Goal: Transaction & Acquisition: Purchase product/service

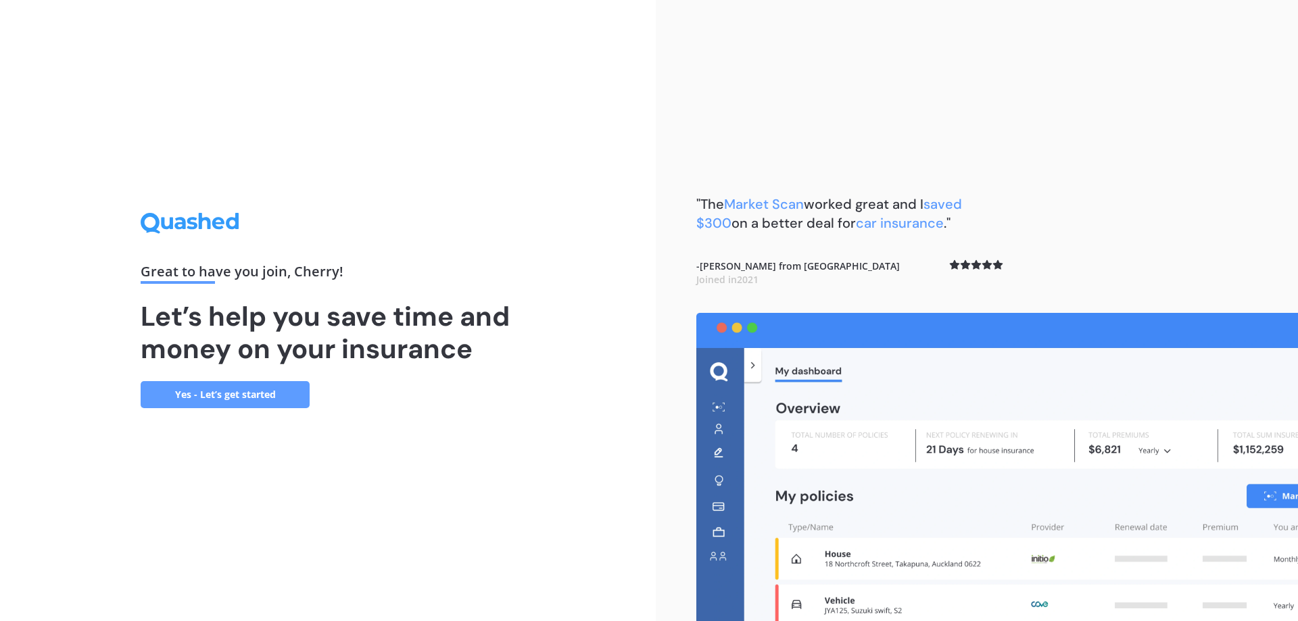
click at [266, 395] on link "Yes - Let’s get started" at bounding box center [225, 394] width 169 height 27
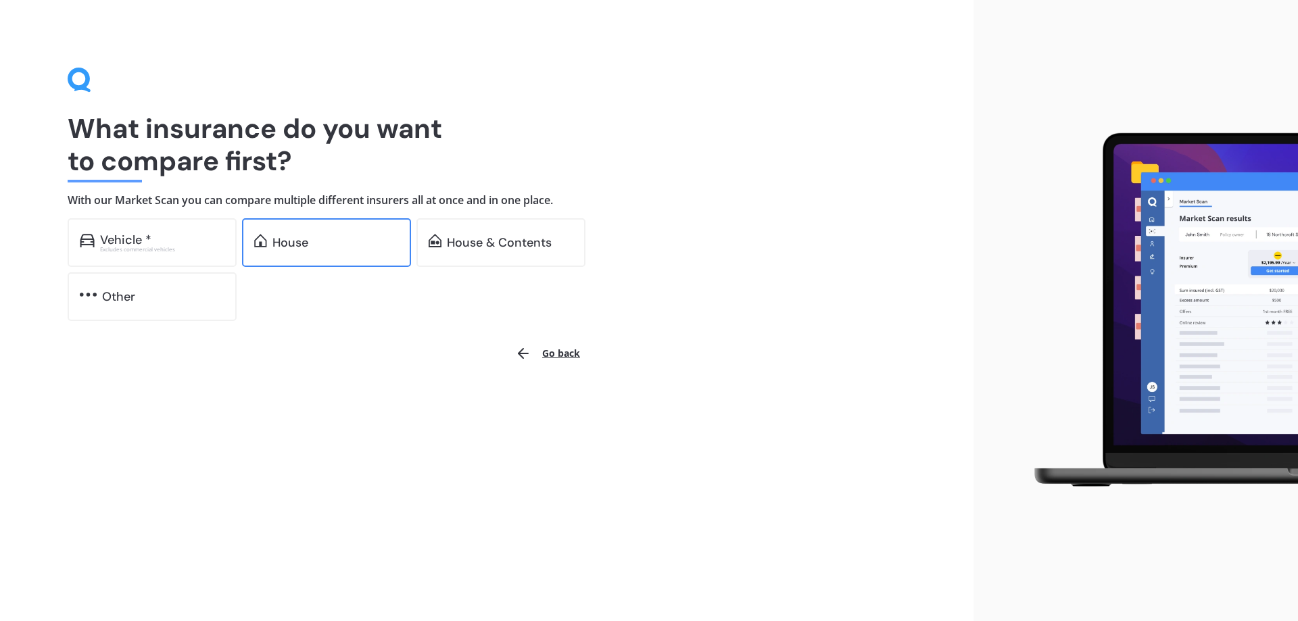
click at [332, 241] on div "House" at bounding box center [335, 243] width 126 height 14
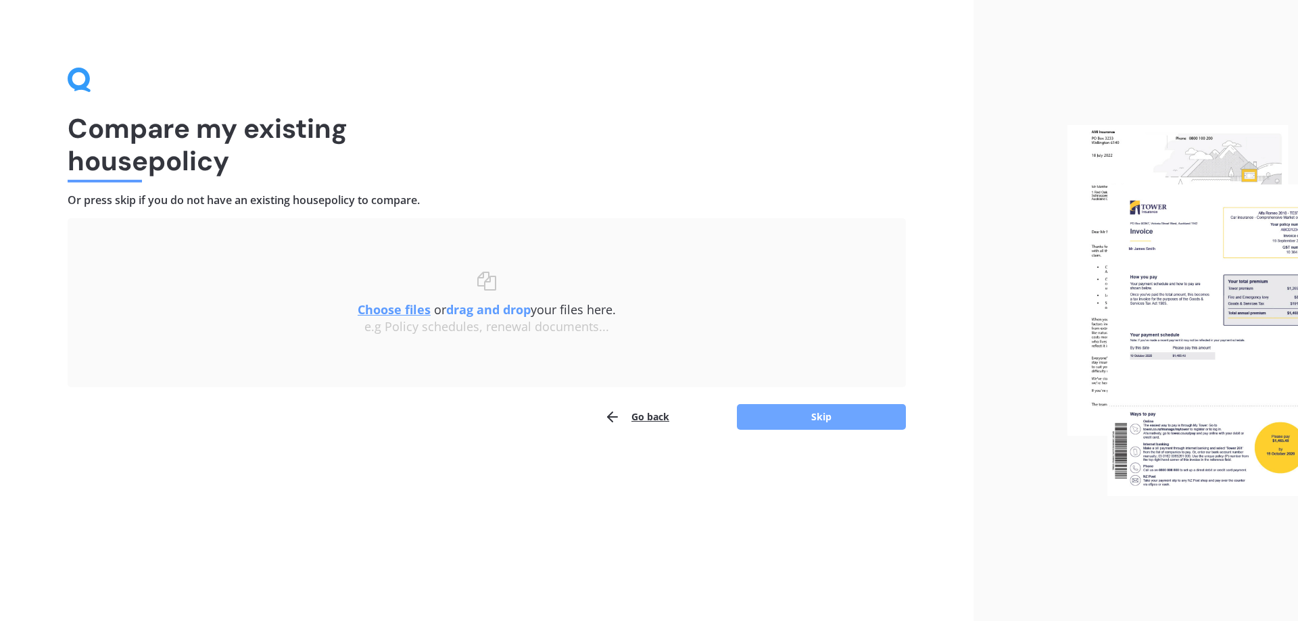
click at [835, 425] on button "Skip" at bounding box center [821, 417] width 169 height 26
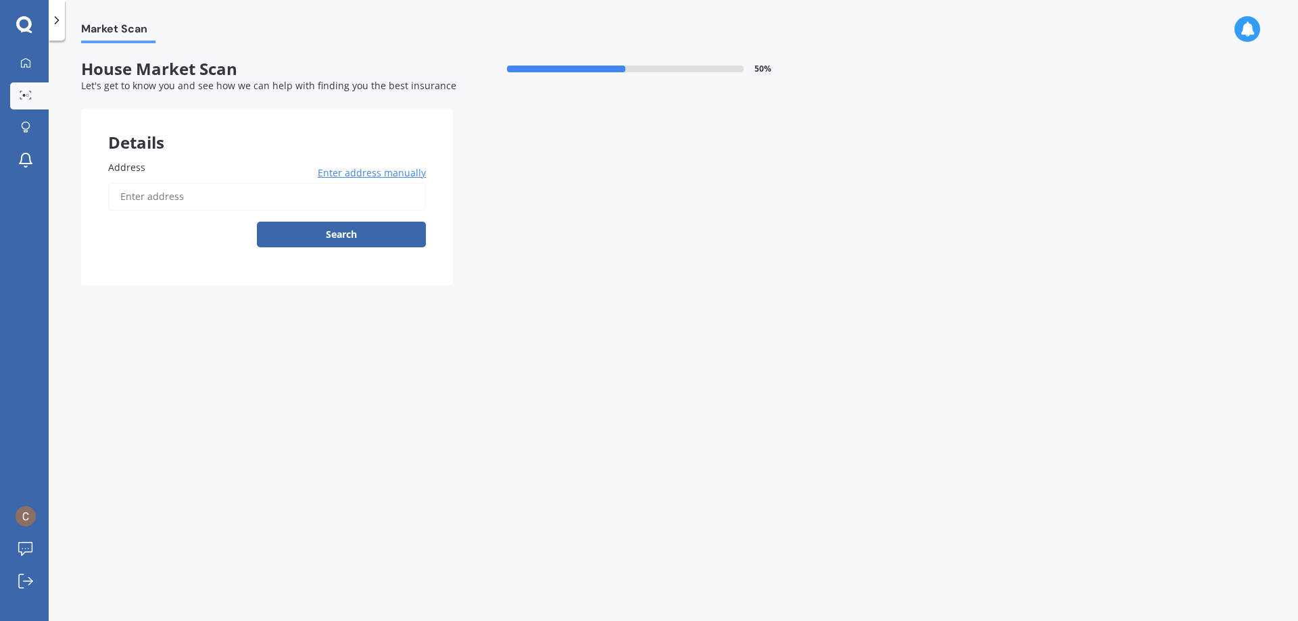
click at [226, 192] on input "Address" at bounding box center [267, 197] width 318 height 28
click at [273, 234] on body "My Dashboard Market Scan Explore insurance Notifications Cherry Men Submit feed…" at bounding box center [649, 310] width 1298 height 621
click at [393, 240] on button "Search" at bounding box center [341, 235] width 169 height 26
type input "[STREET_ADDRESS]"
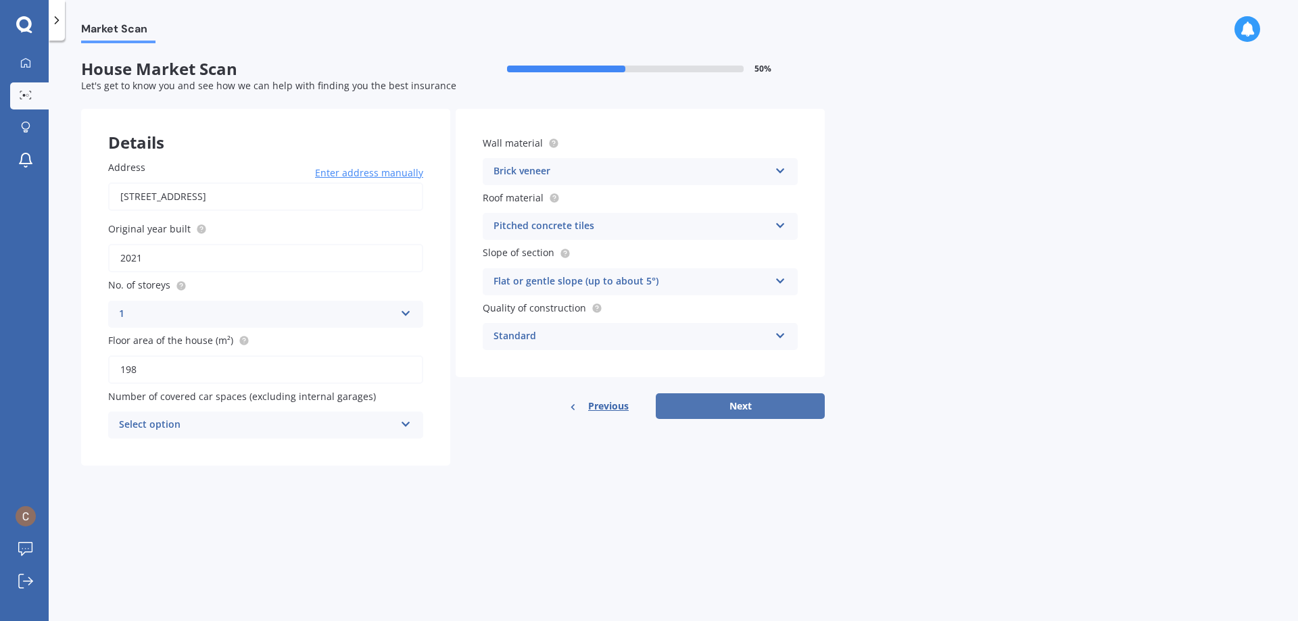
click at [692, 399] on button "Next" at bounding box center [740, 406] width 169 height 26
click at [337, 423] on div "Select option" at bounding box center [259, 425] width 269 height 15
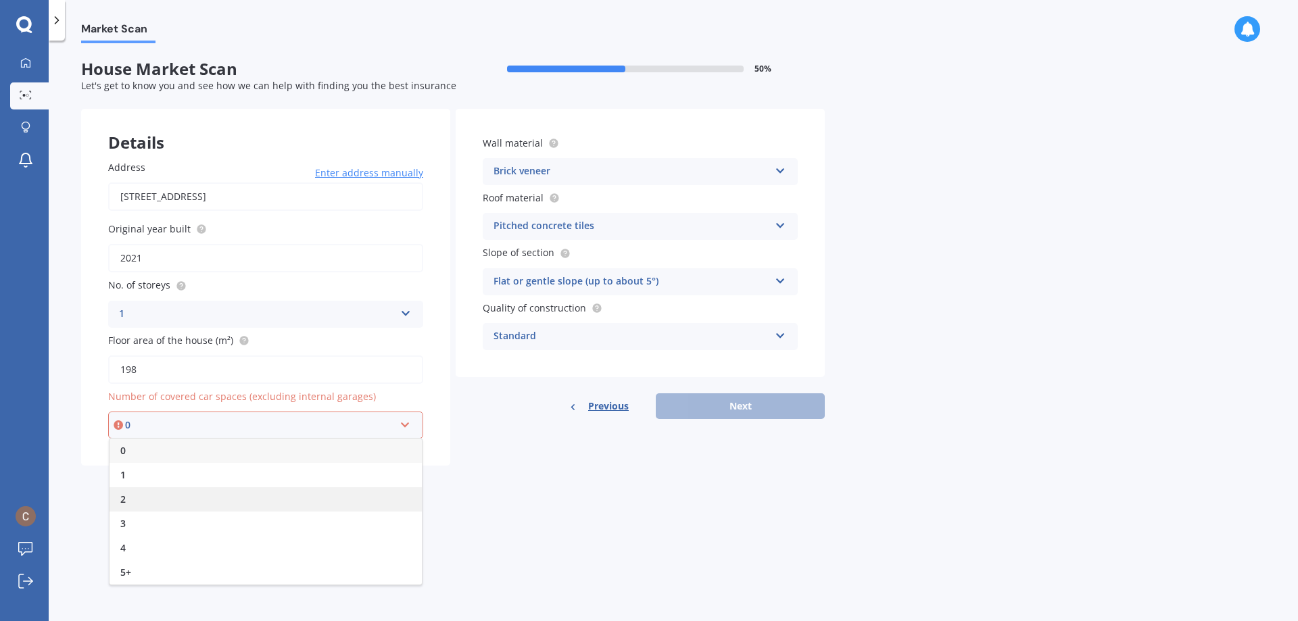
click at [295, 489] on div "2" at bounding box center [266, 499] width 312 height 24
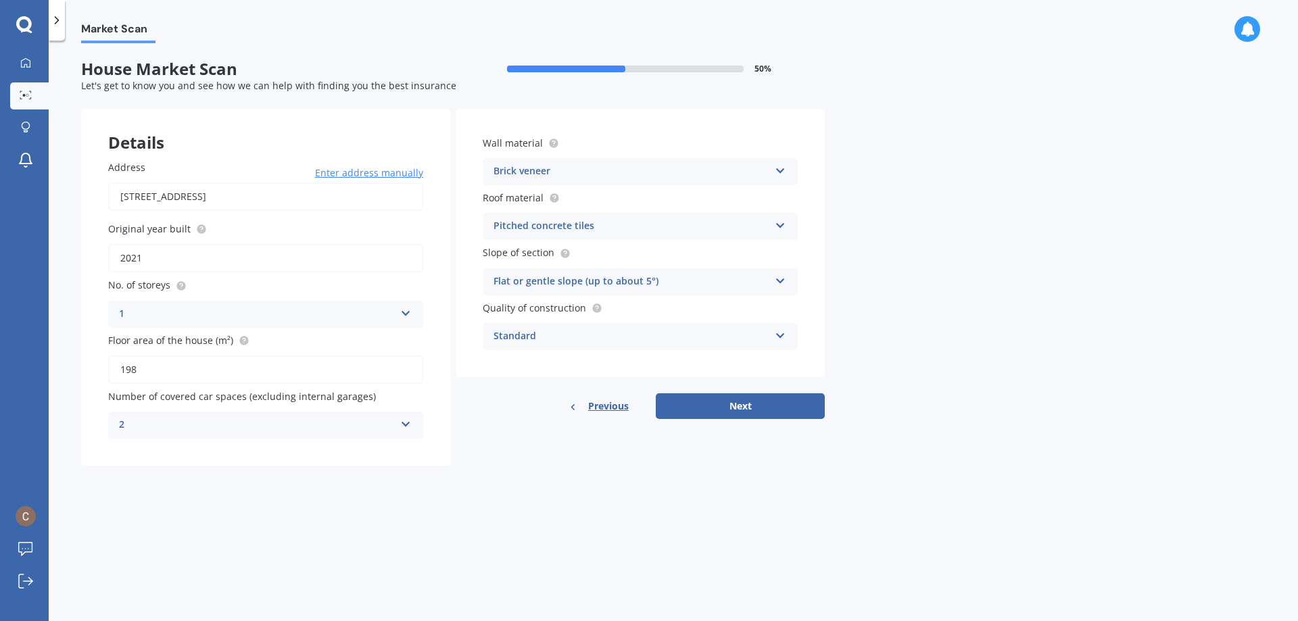
click at [371, 426] on div "2" at bounding box center [257, 425] width 276 height 16
click at [291, 450] on div "0" at bounding box center [266, 451] width 314 height 24
click at [743, 404] on button "Next" at bounding box center [740, 406] width 169 height 26
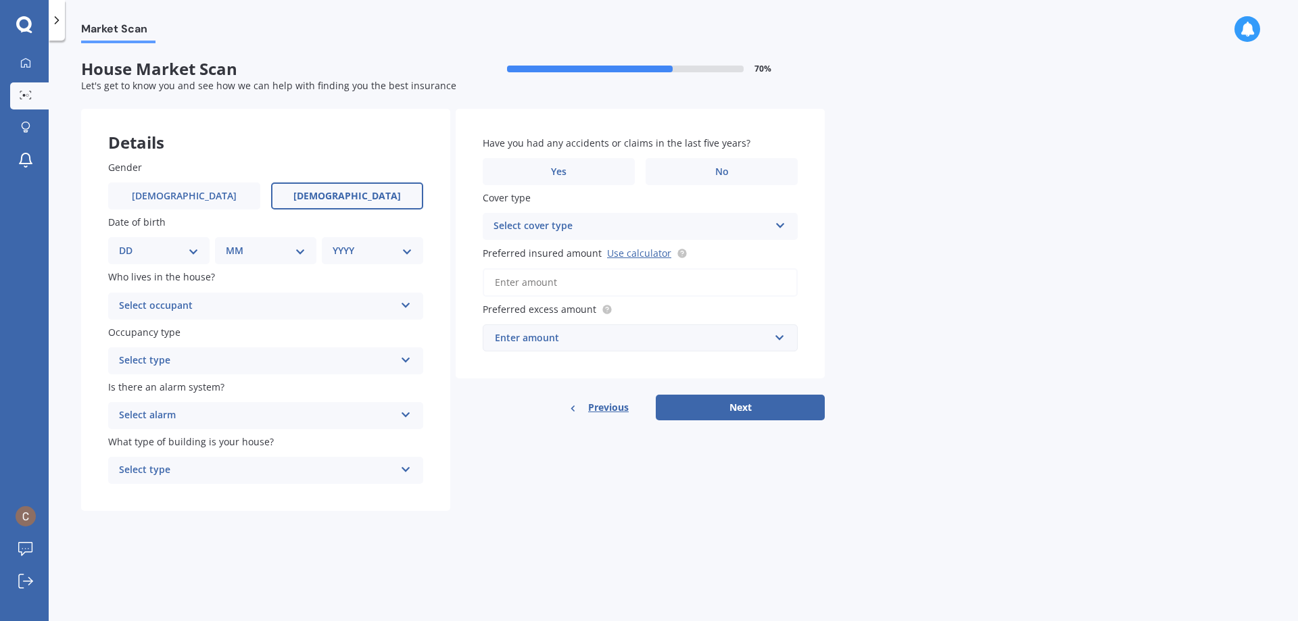
click at [302, 189] on label "[DEMOGRAPHIC_DATA]" at bounding box center [347, 196] width 152 height 27
click at [0, 0] on input "[DEMOGRAPHIC_DATA]" at bounding box center [0, 0] width 0 height 0
click at [197, 256] on select "DD 01 02 03 04 05 06 07 08 09 10 11 12 13 14 15 16 17 18 19 20 21 22 23 24 25 2…" at bounding box center [159, 250] width 80 height 15
select select "03"
click at [130, 243] on select "DD 01 02 03 04 05 06 07 08 09 10 11 12 13 14 15 16 17 18 19 20 21 22 23 24 25 2…" at bounding box center [159, 250] width 80 height 15
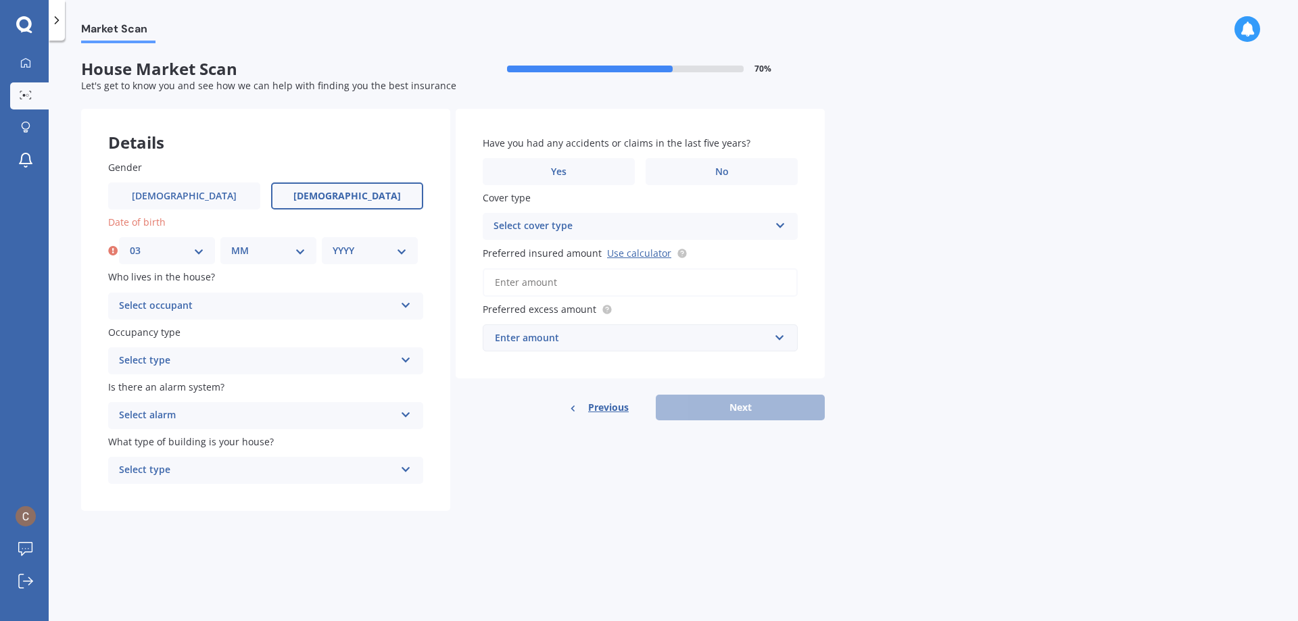
click at [262, 252] on select "MM 01 02 03 04 05 06 07 08 09 10 11 12" at bounding box center [268, 250] width 74 height 15
select select "01"
click at [231, 243] on select "MM 01 02 03 04 05 06 07 08 09 10 11 12" at bounding box center [268, 250] width 74 height 15
click at [342, 245] on select "YYYY 2009 2008 2007 2006 2005 2004 2003 2002 2001 2000 1999 1998 1997 1996 1995…" at bounding box center [370, 250] width 74 height 15
click at [333, 243] on select "YYYY 2009 2008 2007 2006 2005 2004 2003 2002 2001 2000 1999 1998 1997 1996 1995…" at bounding box center [370, 250] width 74 height 15
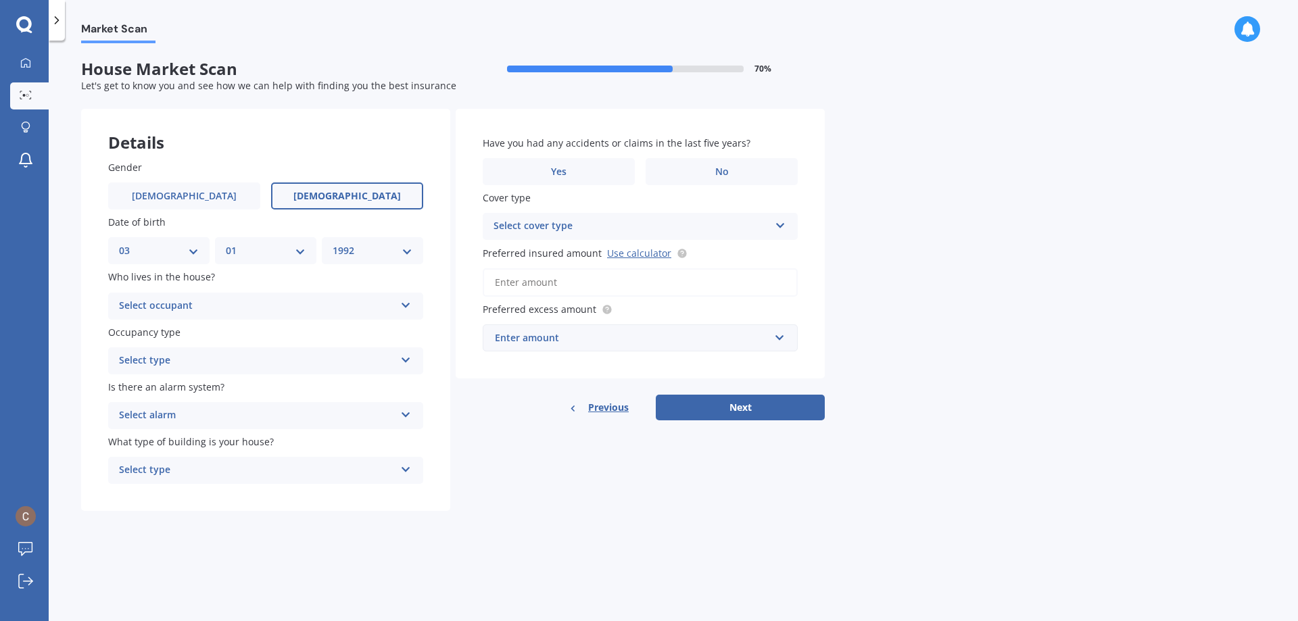
click at [367, 248] on select "YYYY 2009 2008 2007 2006 2005 2004 2003 2002 2001 2000 1999 1998 1997 1996 1995…" at bounding box center [373, 250] width 80 height 15
select select "1987"
click at [333, 243] on select "YYYY 2009 2008 2007 2006 2005 2004 2003 2002 2001 2000 1999 1998 1997 1996 1995…" at bounding box center [373, 250] width 80 height 15
click at [284, 304] on div "Select occupant" at bounding box center [257, 306] width 276 height 16
click at [247, 349] on div "Owner + Boarder" at bounding box center [266, 357] width 314 height 24
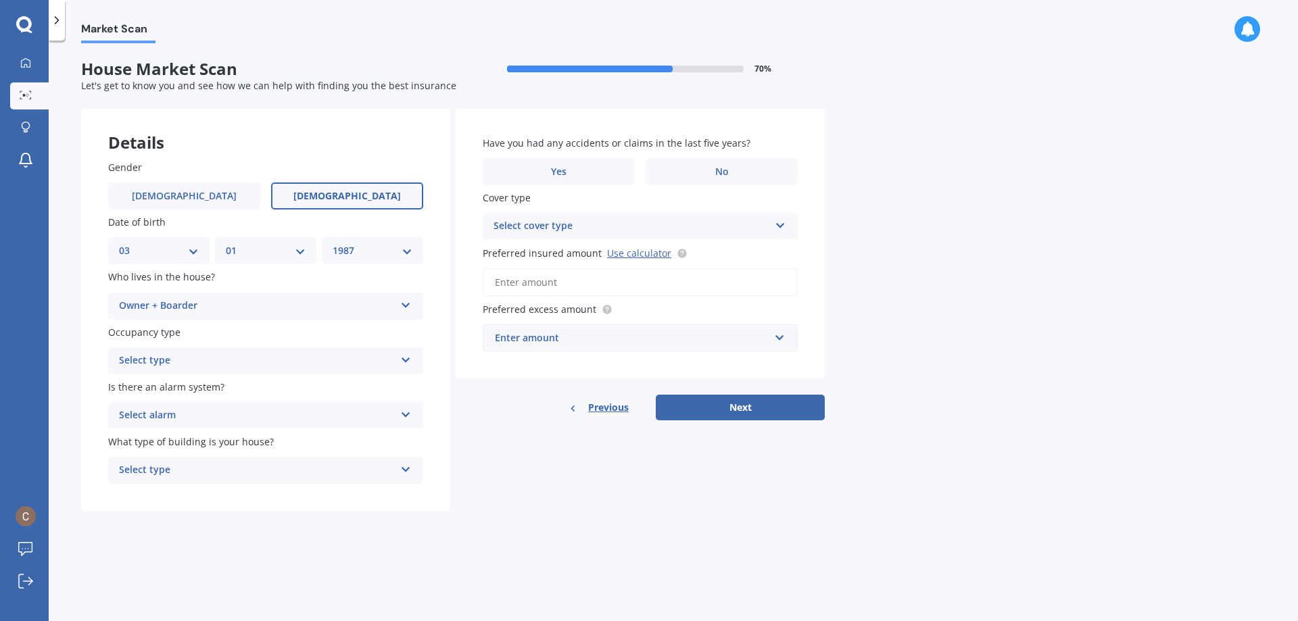
click at [220, 369] on div "Select type Permanent Holiday (without tenancy)" at bounding box center [265, 360] width 315 height 27
click at [228, 395] on div "Permanent" at bounding box center [266, 387] width 314 height 24
click at [246, 416] on div "Select alarm" at bounding box center [257, 416] width 276 height 16
click at [232, 466] on div "Yes, not monitored" at bounding box center [266, 466] width 314 height 24
click at [268, 468] on div "Select type" at bounding box center [257, 470] width 276 height 16
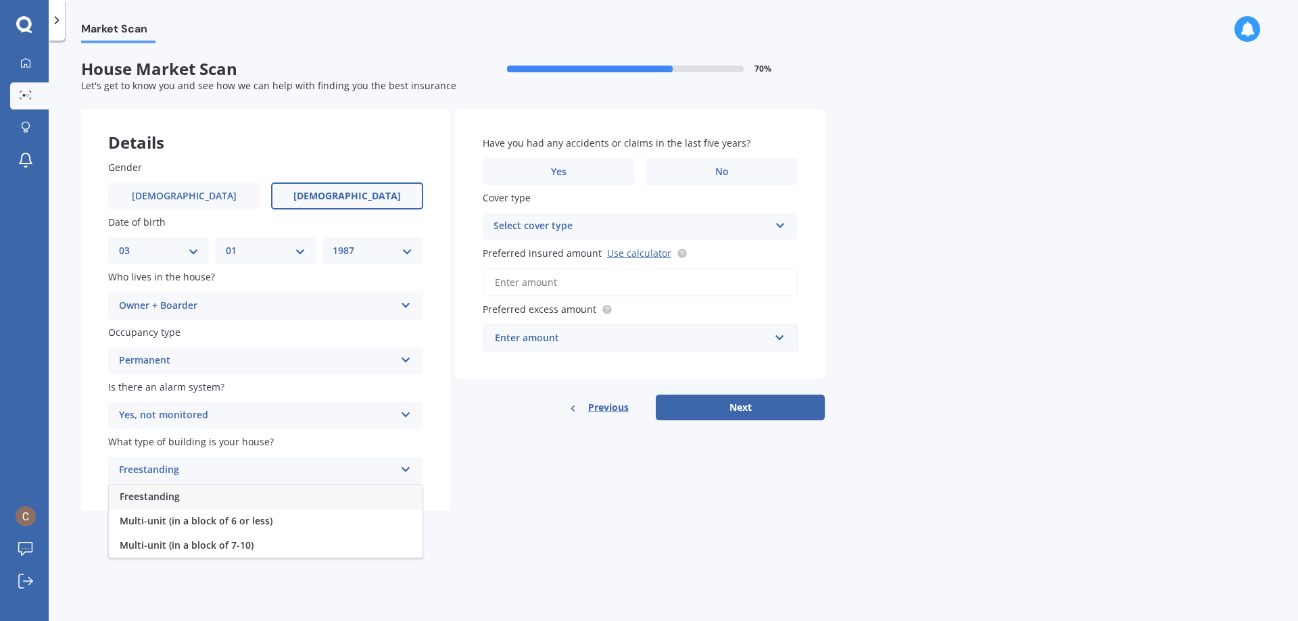
click at [259, 504] on div "Freestanding" at bounding box center [266, 497] width 314 height 24
click at [764, 170] on label "No" at bounding box center [722, 171] width 152 height 27
click at [0, 0] on input "No" at bounding box center [0, 0] width 0 height 0
click at [568, 224] on div "Select cover type" at bounding box center [631, 226] width 276 height 16
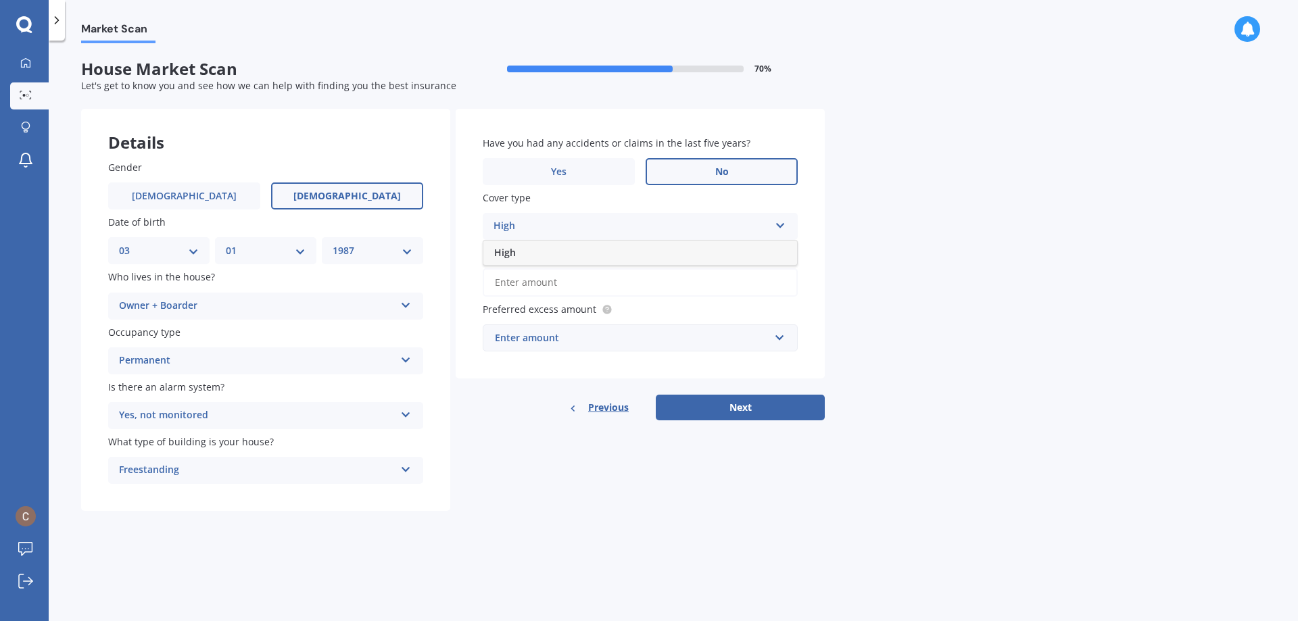
click at [568, 222] on div "High" at bounding box center [631, 226] width 276 height 16
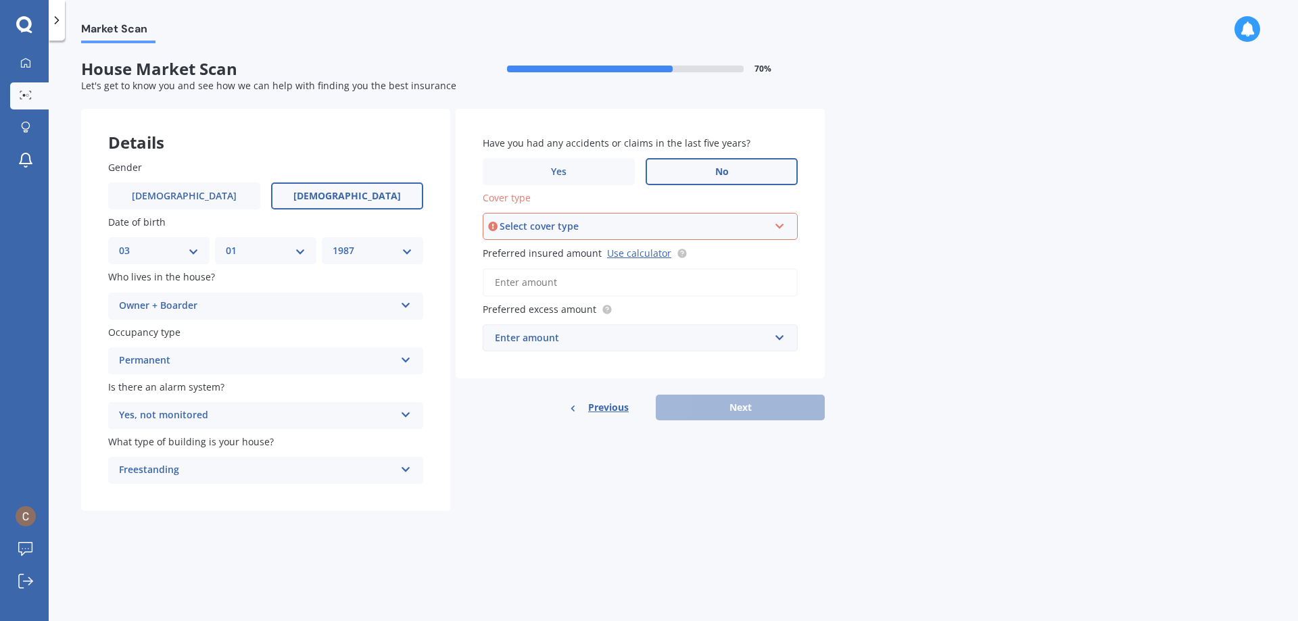
click at [727, 216] on div "Select cover type High" at bounding box center [640, 226] width 315 height 27
click at [752, 256] on div "High" at bounding box center [640, 252] width 312 height 24
click at [663, 280] on input "Preferred insured amount Use calculator" at bounding box center [640, 282] width 315 height 28
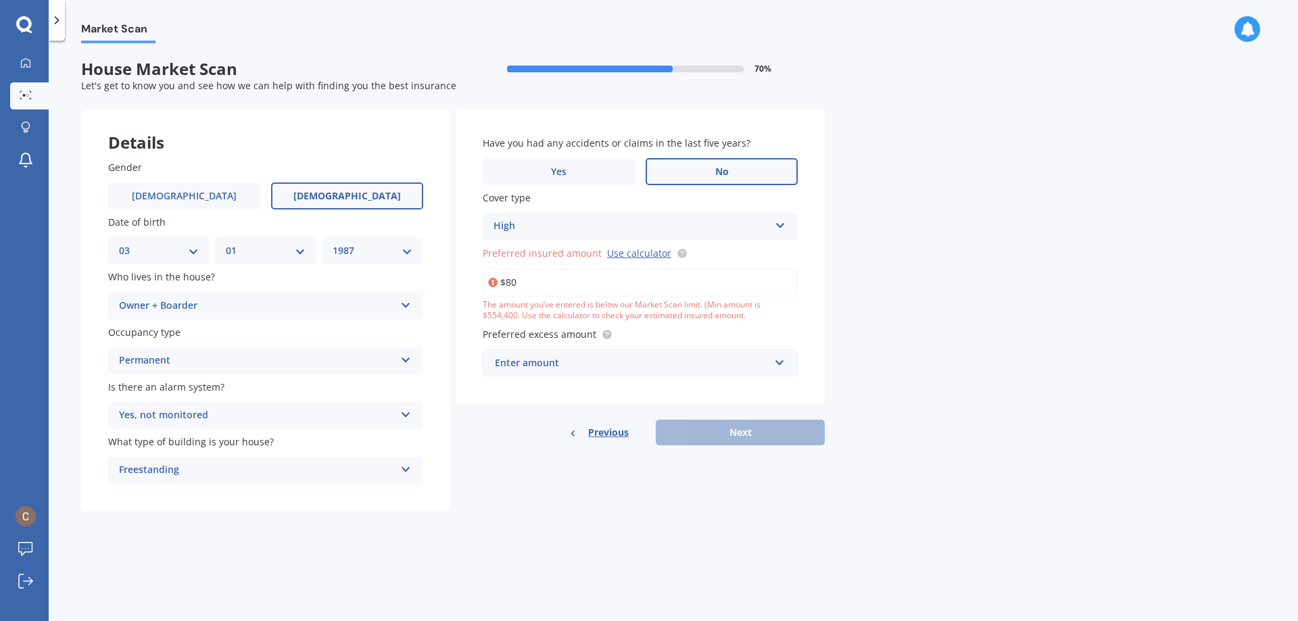
type input "$8"
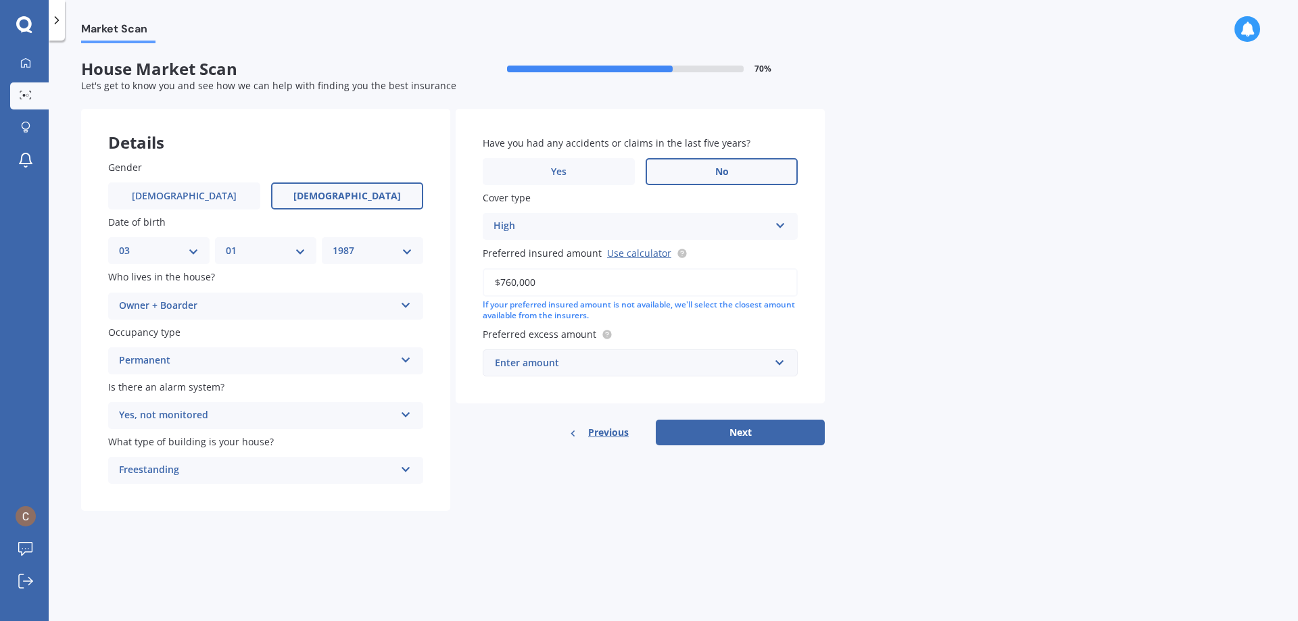
type input "$760,000"
click at [585, 372] on input "text" at bounding box center [635, 363] width 303 height 26
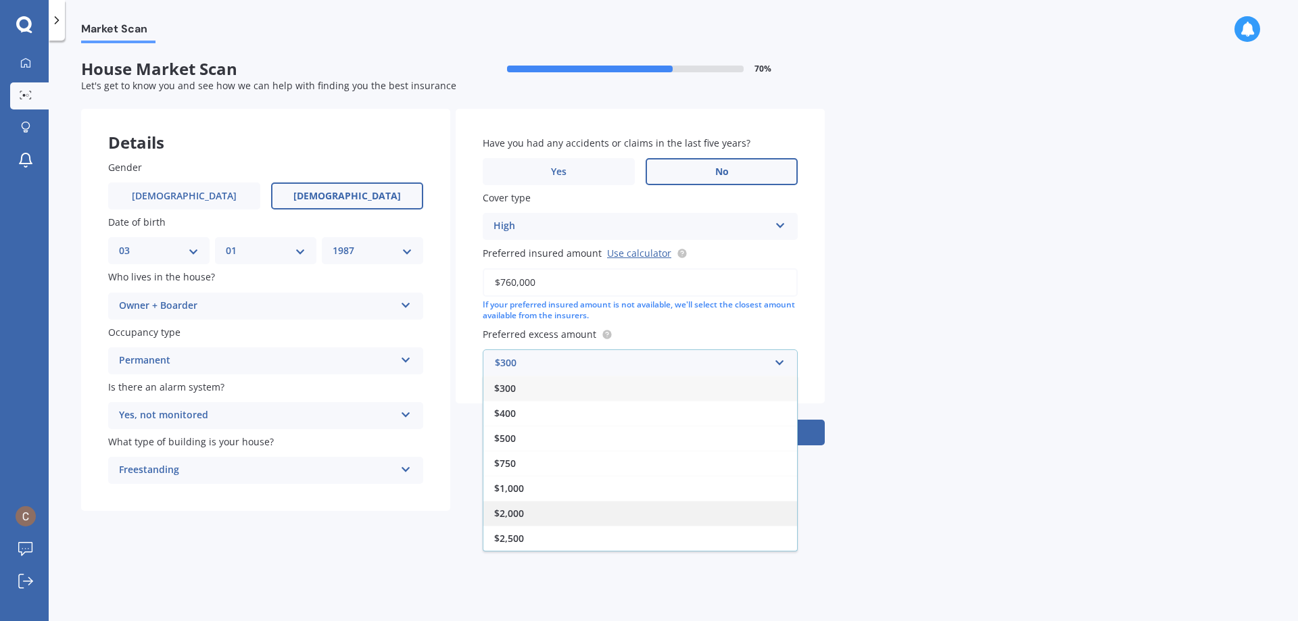
click at [537, 518] on div "$2,000" at bounding box center [640, 513] width 314 height 25
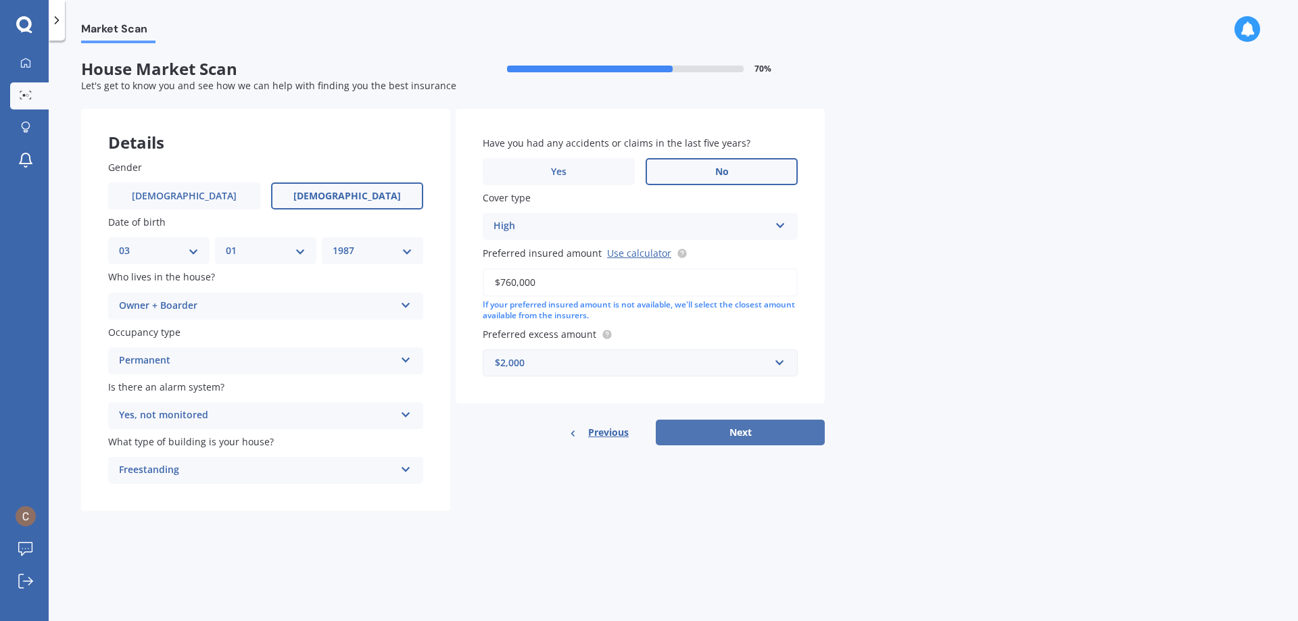
click at [781, 436] on button "Next" at bounding box center [740, 433] width 169 height 26
select select "03"
select select "01"
select select "1987"
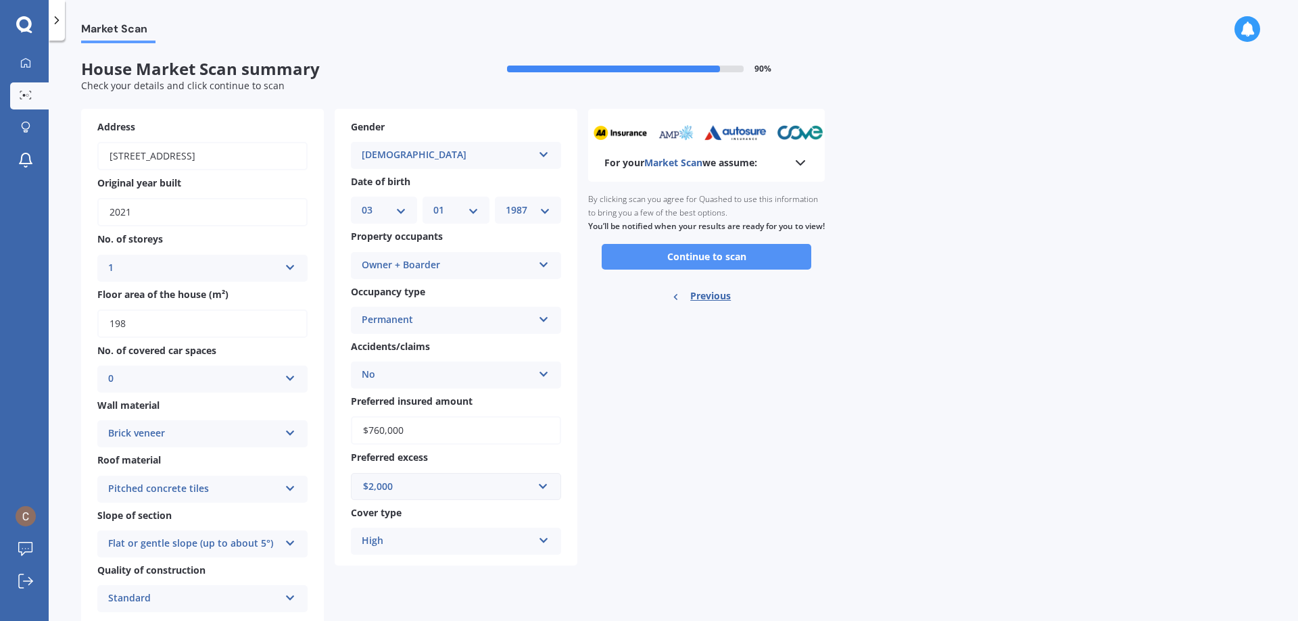
click at [744, 270] on button "Continue to scan" at bounding box center [707, 257] width 210 height 26
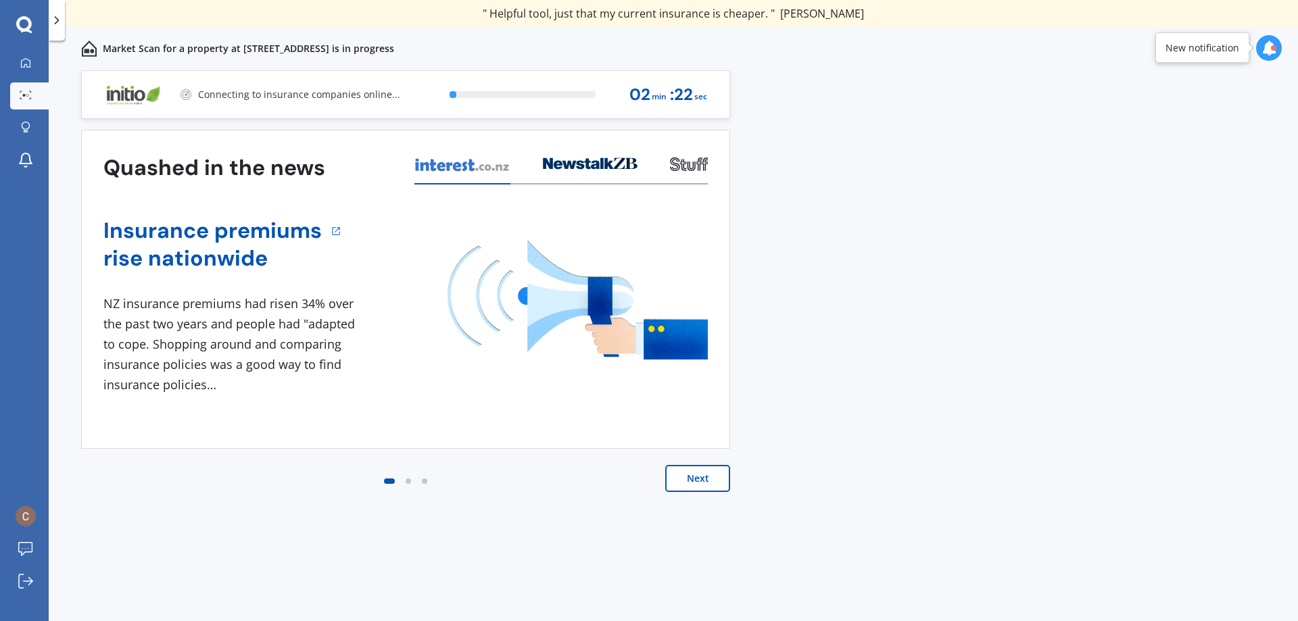
click at [704, 482] on button "Next" at bounding box center [697, 478] width 65 height 27
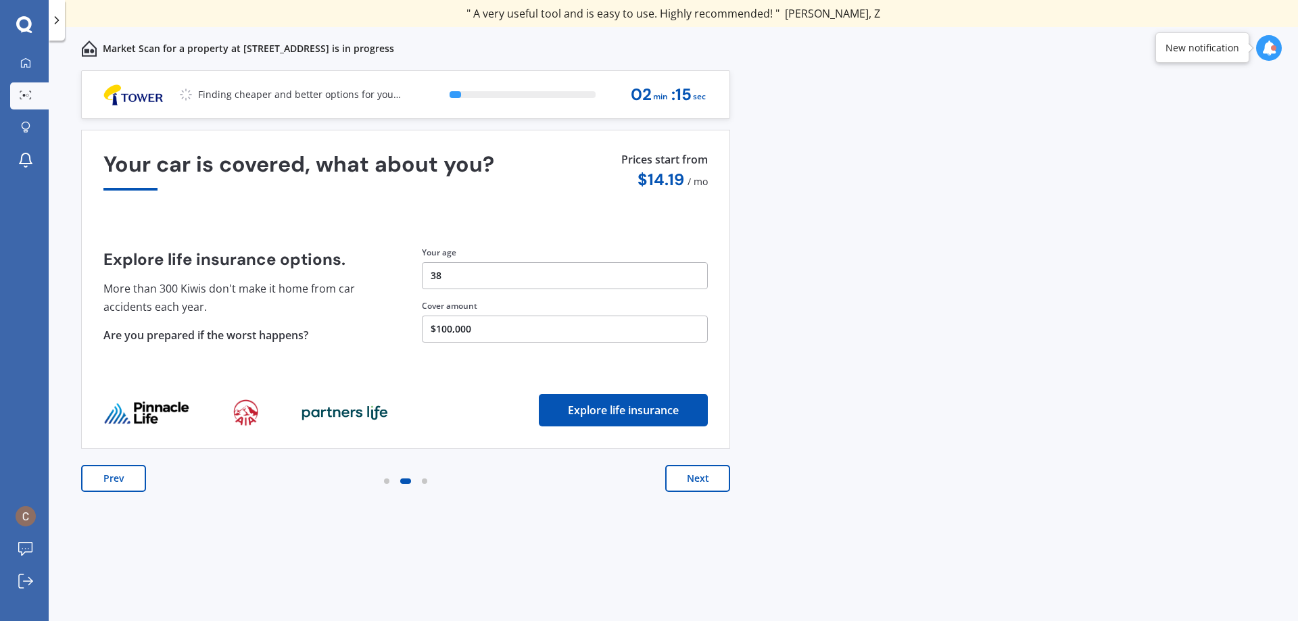
click at [702, 482] on button "Next" at bounding box center [697, 478] width 65 height 27
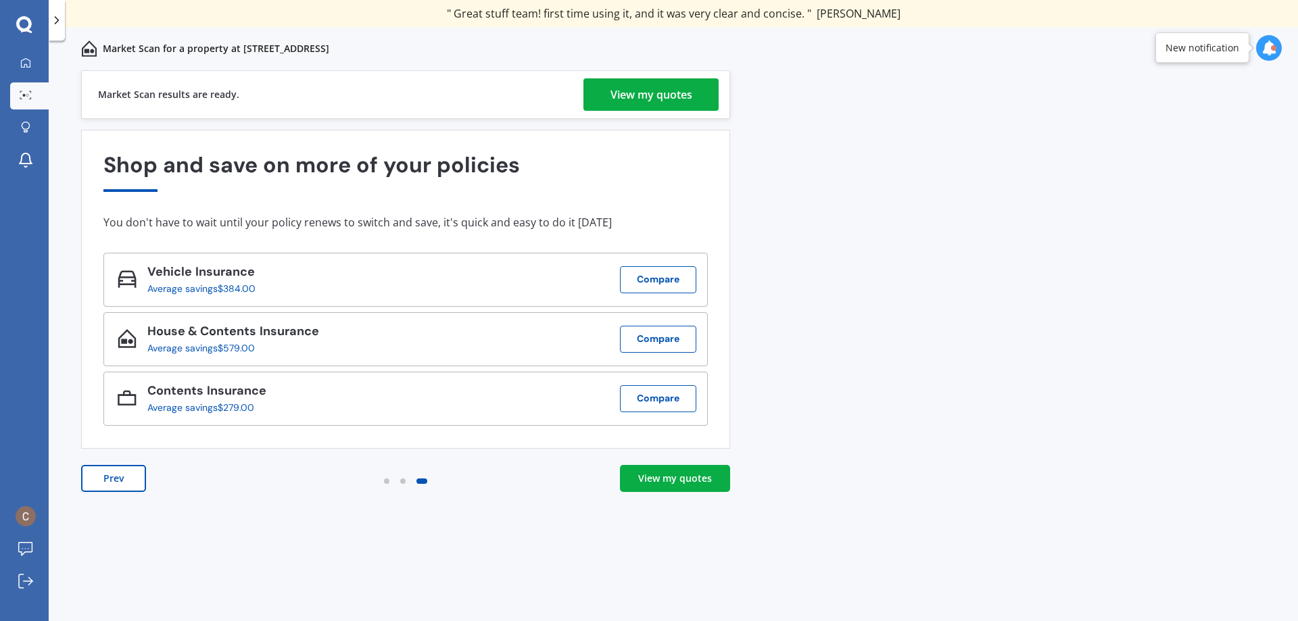
click at [667, 101] on div "View my quotes" at bounding box center [651, 94] width 82 height 32
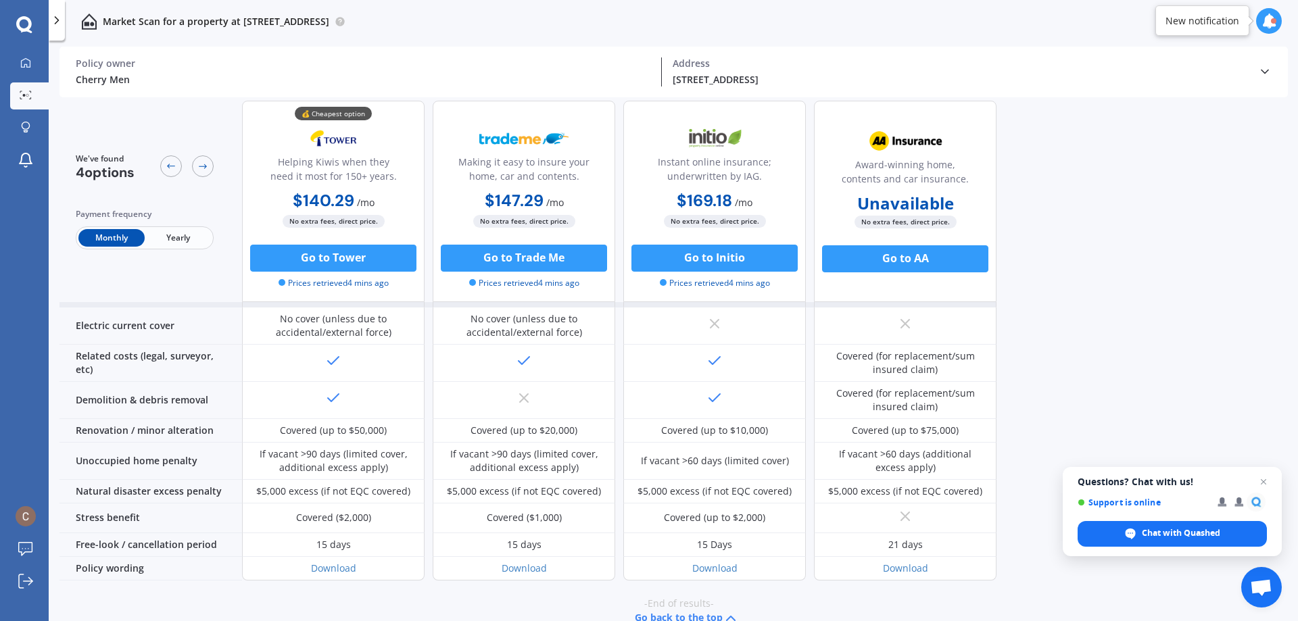
scroll to position [506, 0]
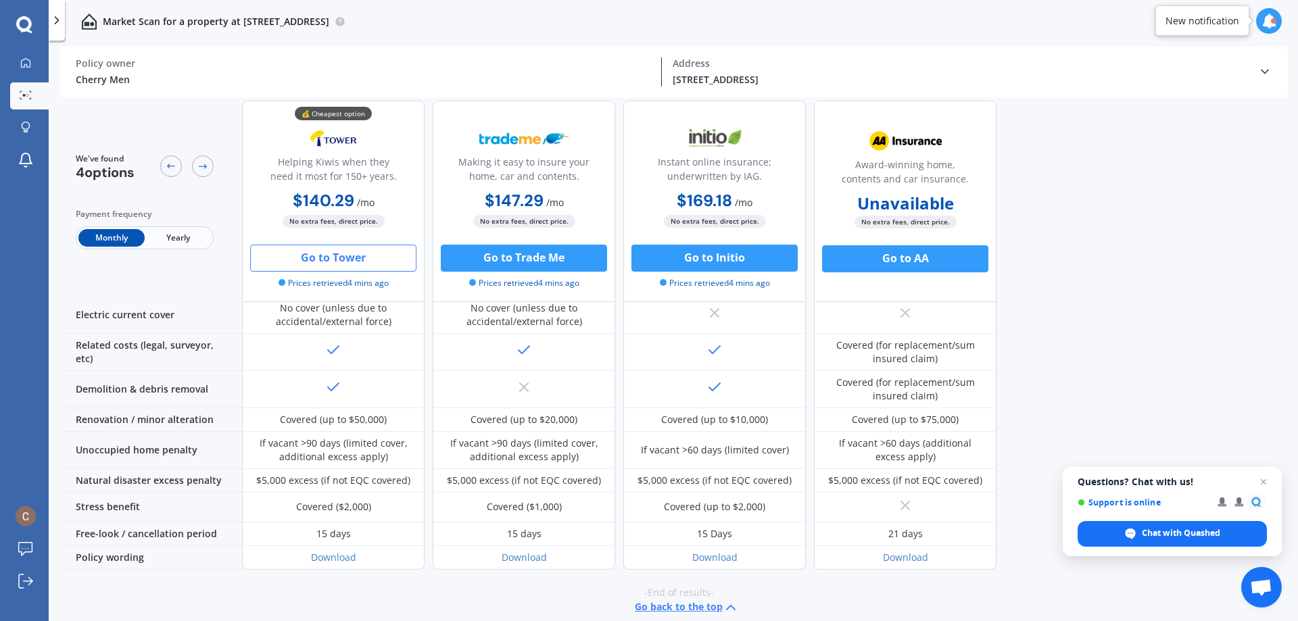
click at [374, 263] on button "Go to Tower" at bounding box center [333, 258] width 166 height 27
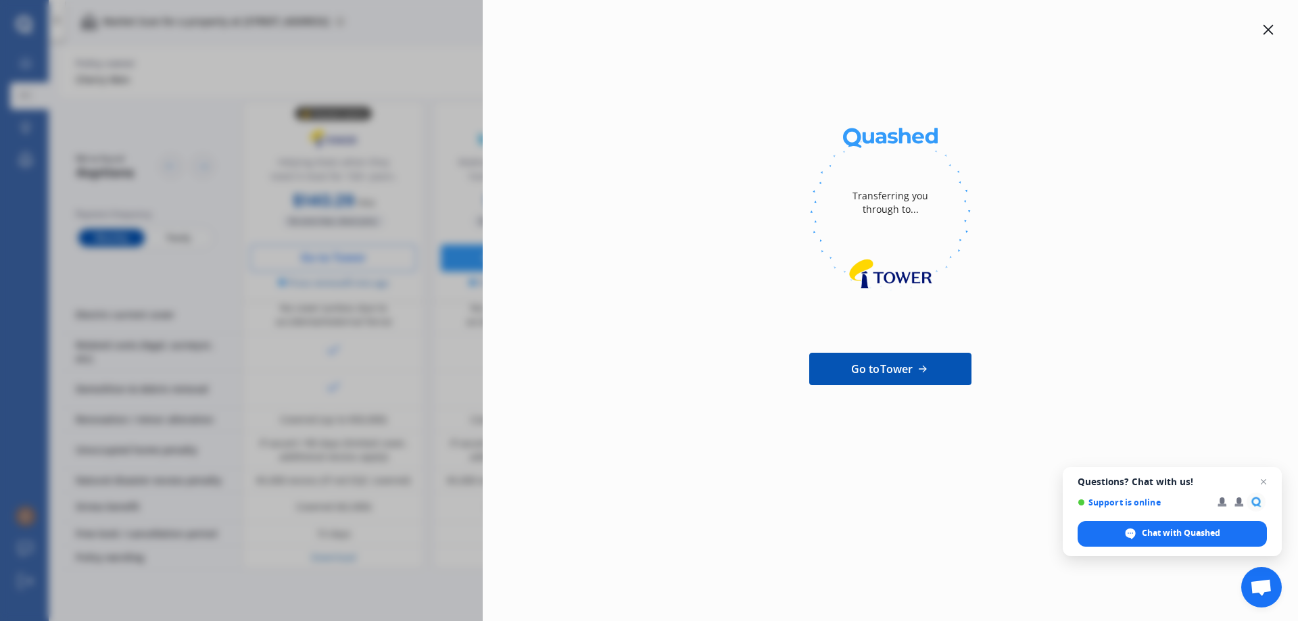
click at [441, 225] on div "Transferring you through to... Go to Tower" at bounding box center [649, 310] width 1298 height 621
click at [1261, 476] on span "Open chat" at bounding box center [1263, 482] width 17 height 17
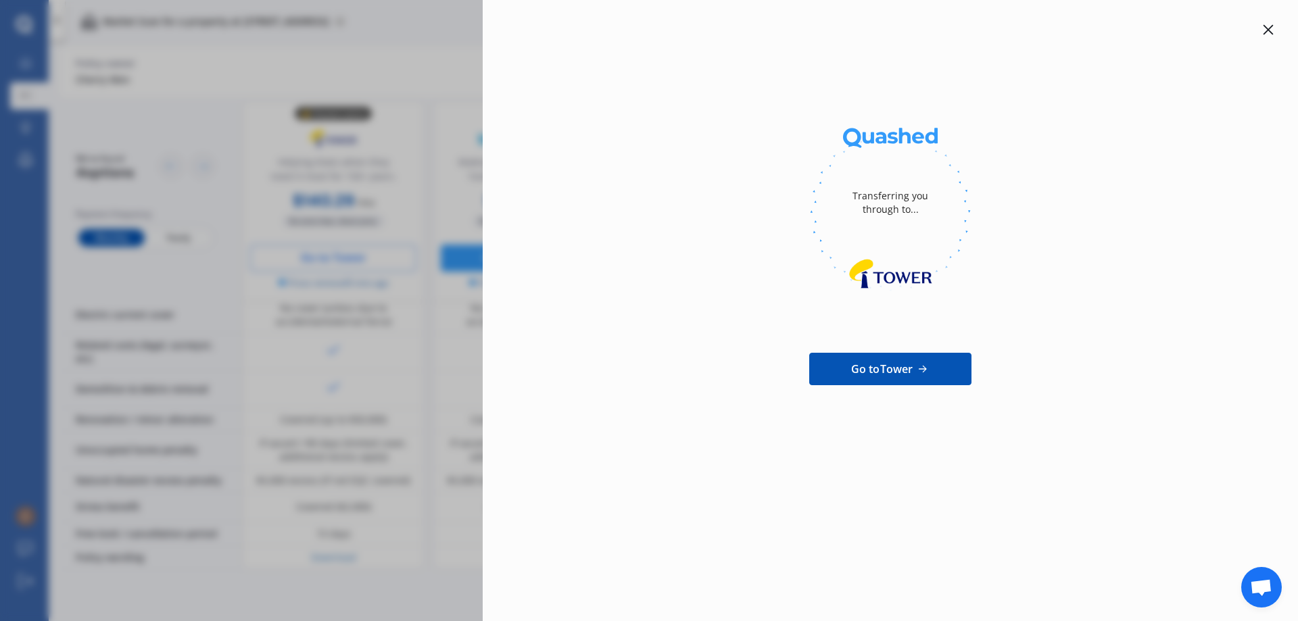
click at [1271, 27] on icon at bounding box center [1268, 30] width 10 height 10
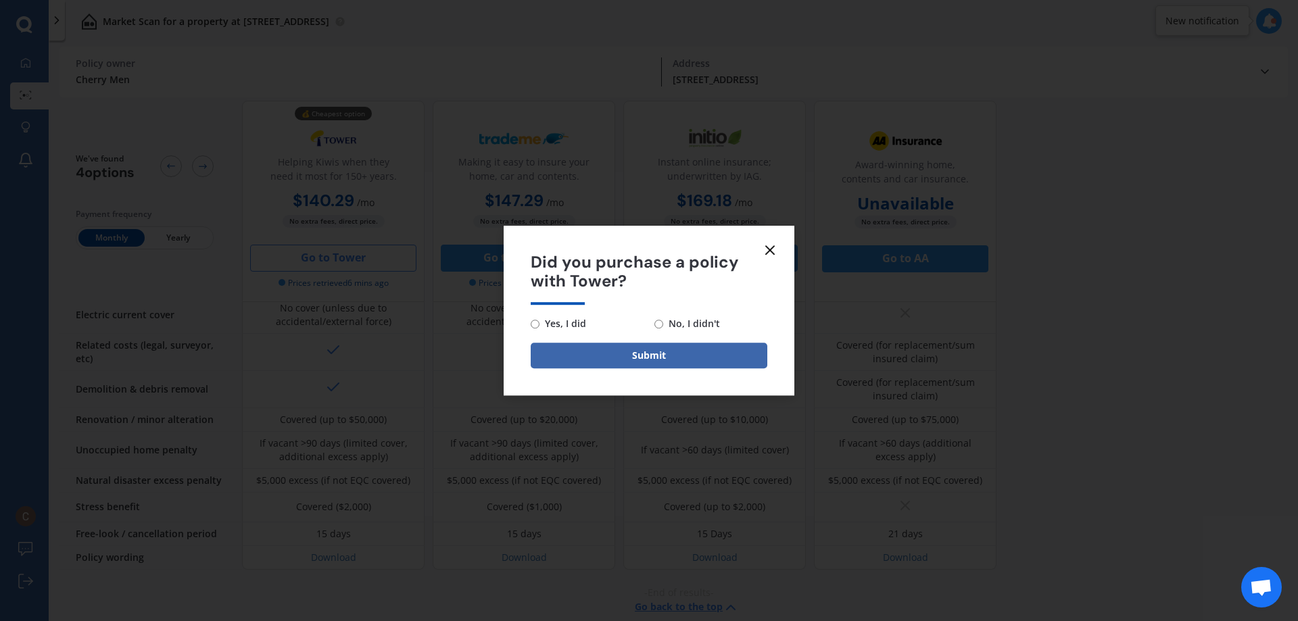
click at [654, 322] on div "Yes, I did No, I didn't" at bounding box center [649, 324] width 237 height 16
click at [660, 326] on input "No, I didn't" at bounding box center [658, 324] width 9 height 9
radio input "true"
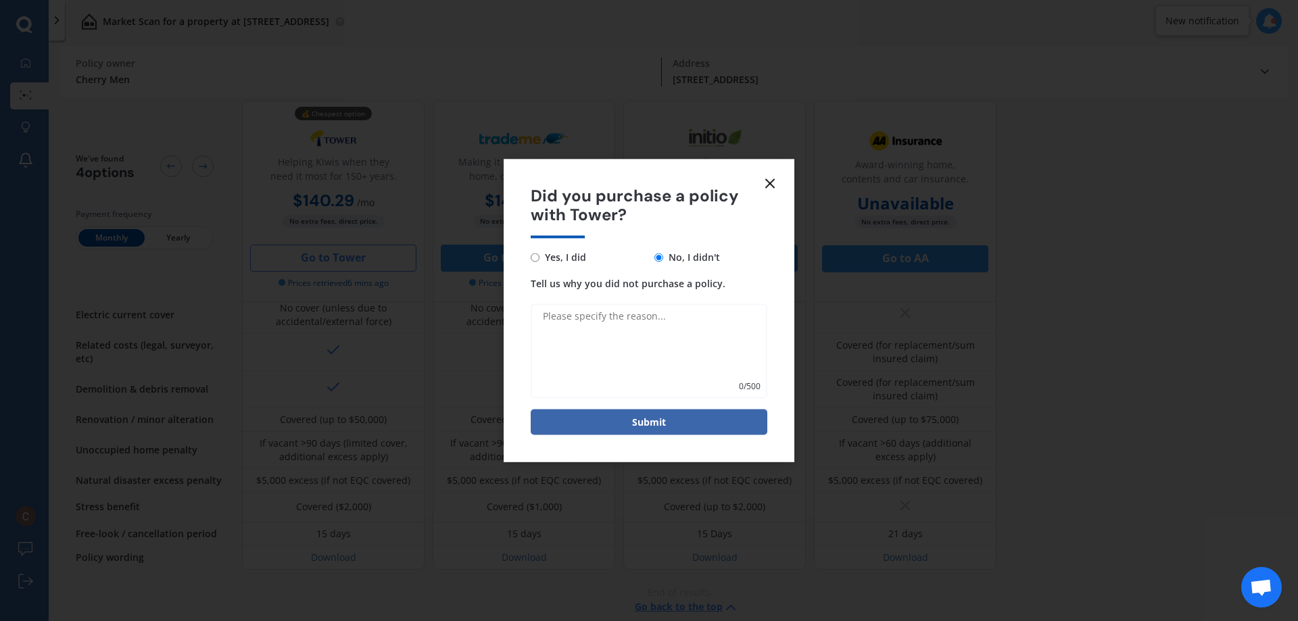
click at [774, 187] on line at bounding box center [770, 183] width 8 height 8
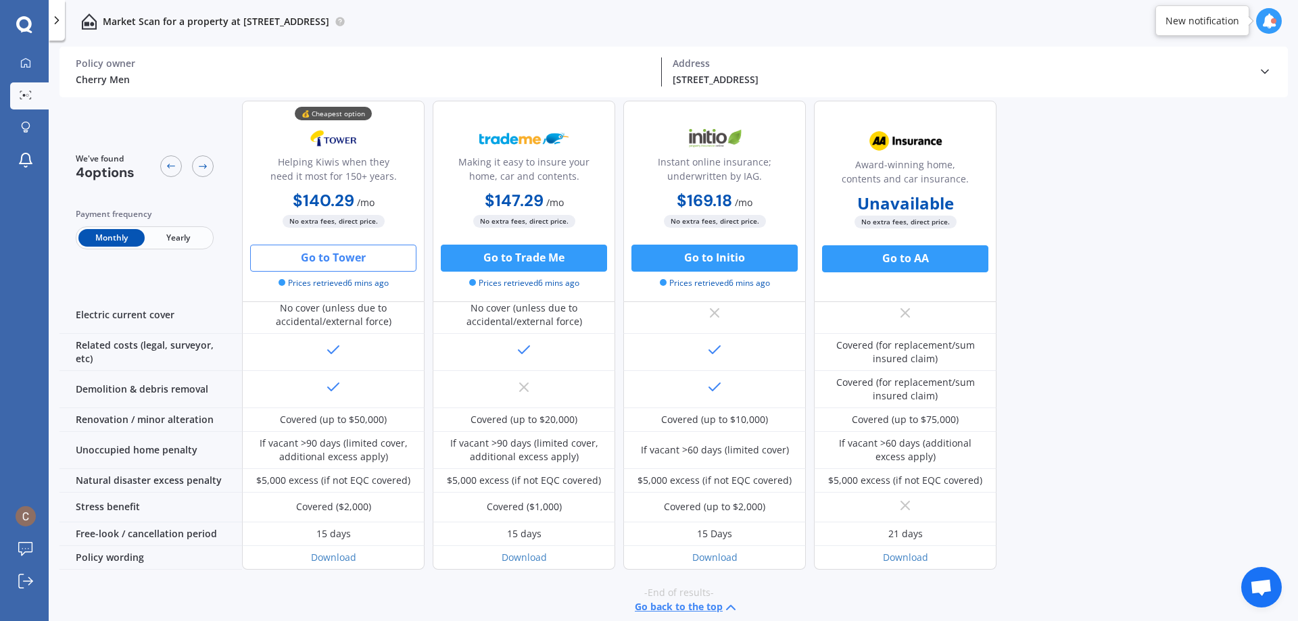
click at [1261, 591] on span "Open chat" at bounding box center [1261, 588] width 22 height 19
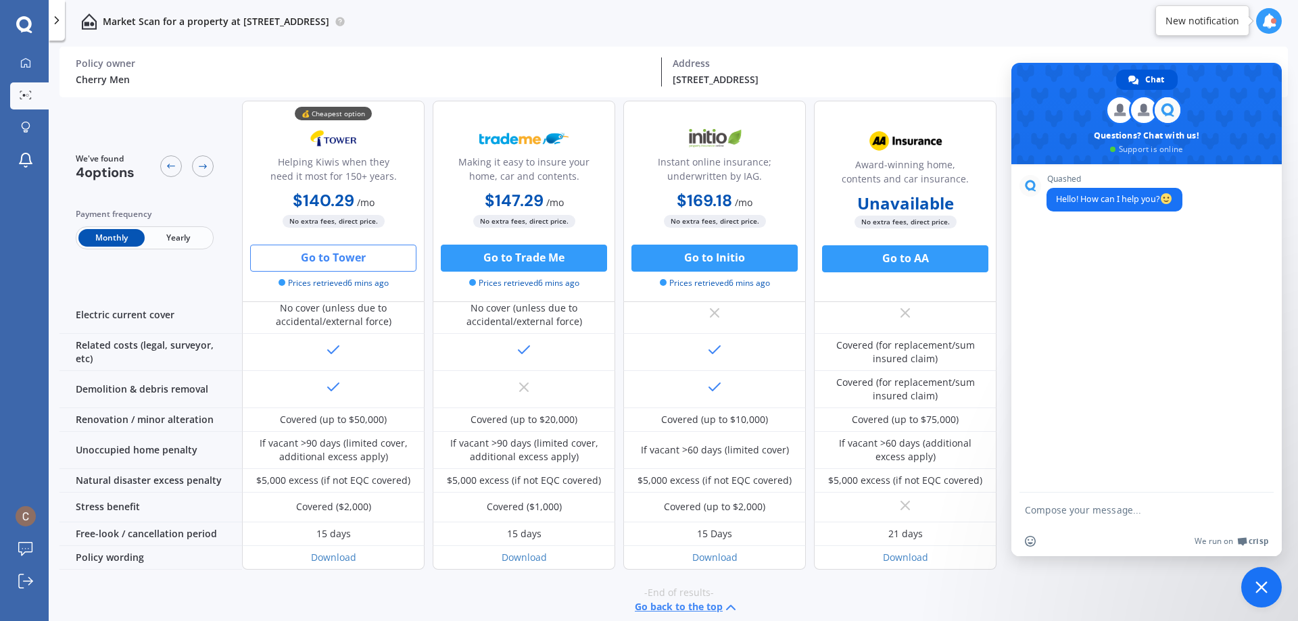
scroll to position [0, 0]
click at [896, 606] on div "-End of results- Go back to the top" at bounding box center [678, 601] width 1238 height 62
click at [357, 252] on button "Go to Tower" at bounding box center [333, 258] width 166 height 27
